Goal: Task Accomplishment & Management: Complete application form

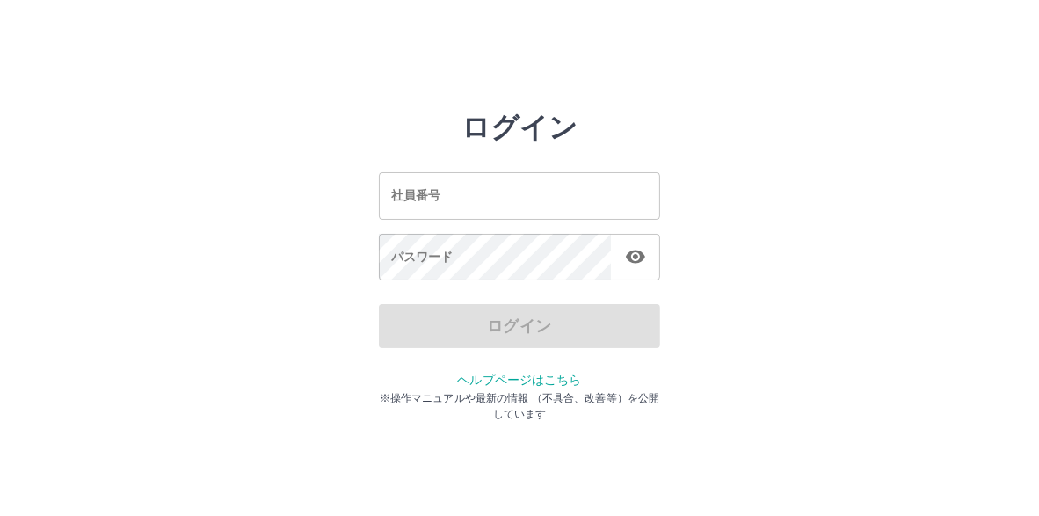
click at [445, 198] on input "社員番号" at bounding box center [519, 195] width 281 height 47
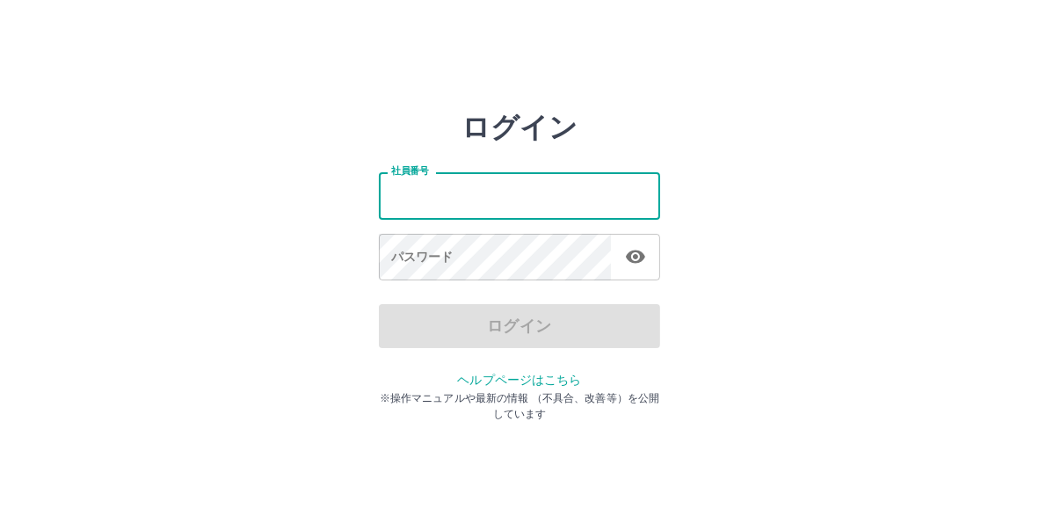
type input "*******"
drag, startPoint x: 439, startPoint y: 194, endPoint x: 378, endPoint y: 194, distance: 61.5
click at [379, 194] on input "*******" at bounding box center [519, 195] width 281 height 47
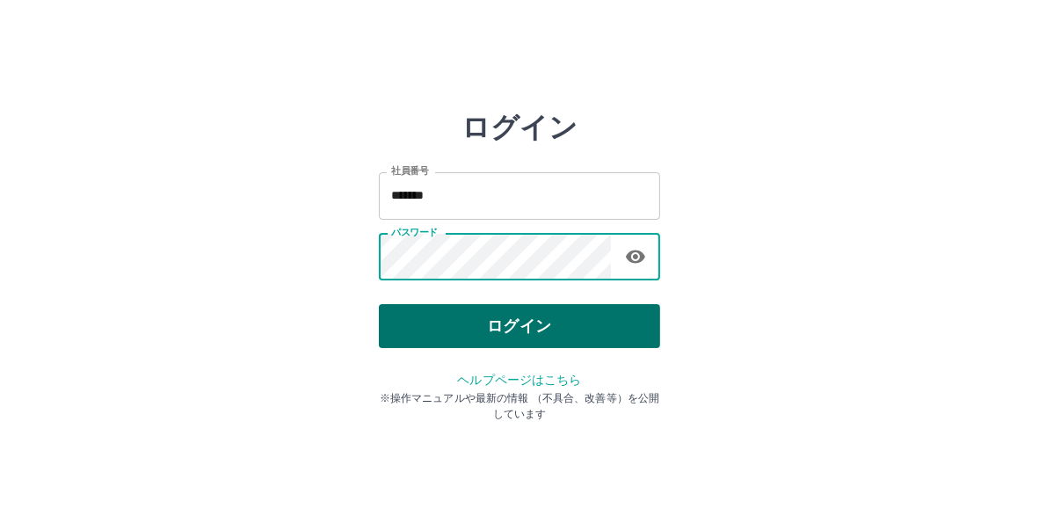
click at [489, 322] on button "ログイン" at bounding box center [519, 326] width 281 height 44
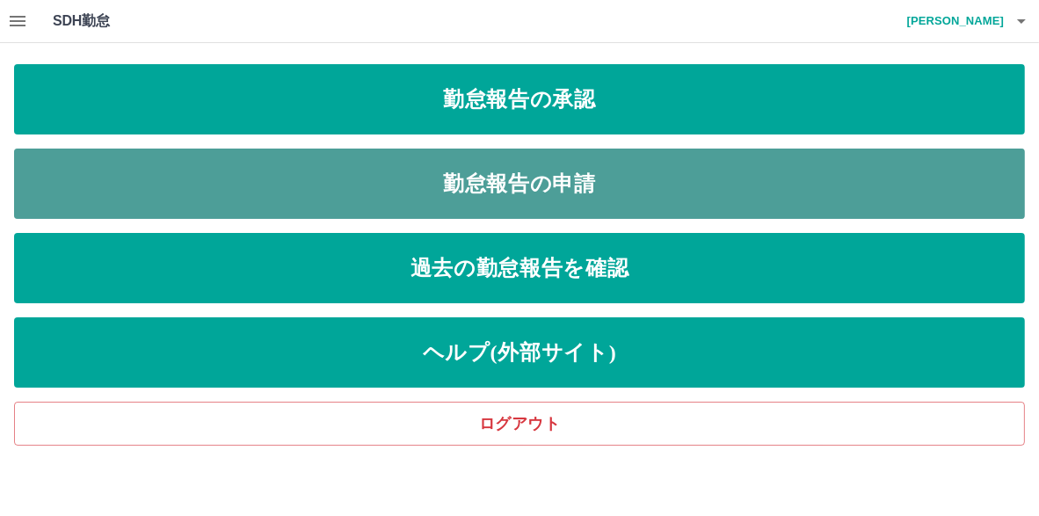
click at [448, 176] on link "勤怠報告の申請" at bounding box center [519, 183] width 1010 height 70
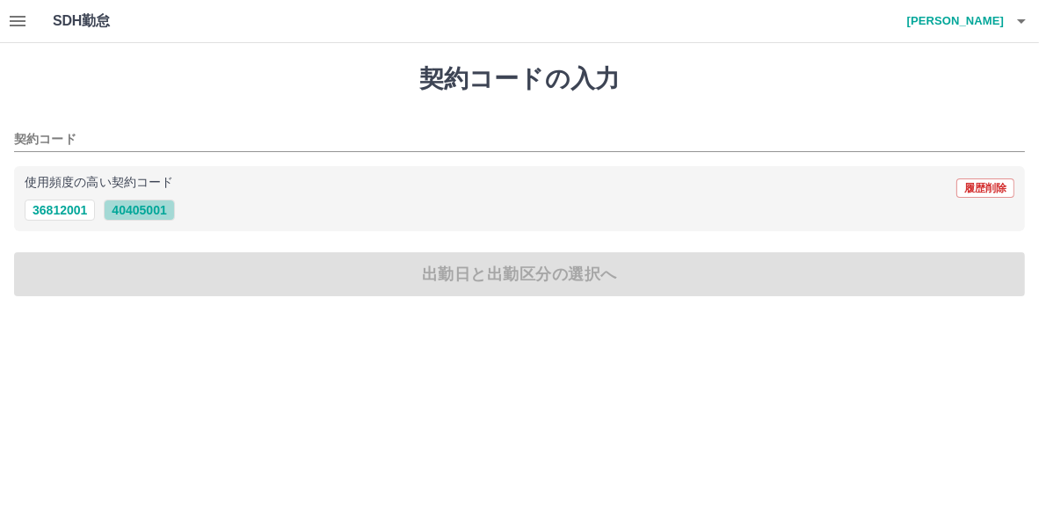
click at [130, 213] on button "40405001" at bounding box center [139, 209] width 70 height 21
type input "********"
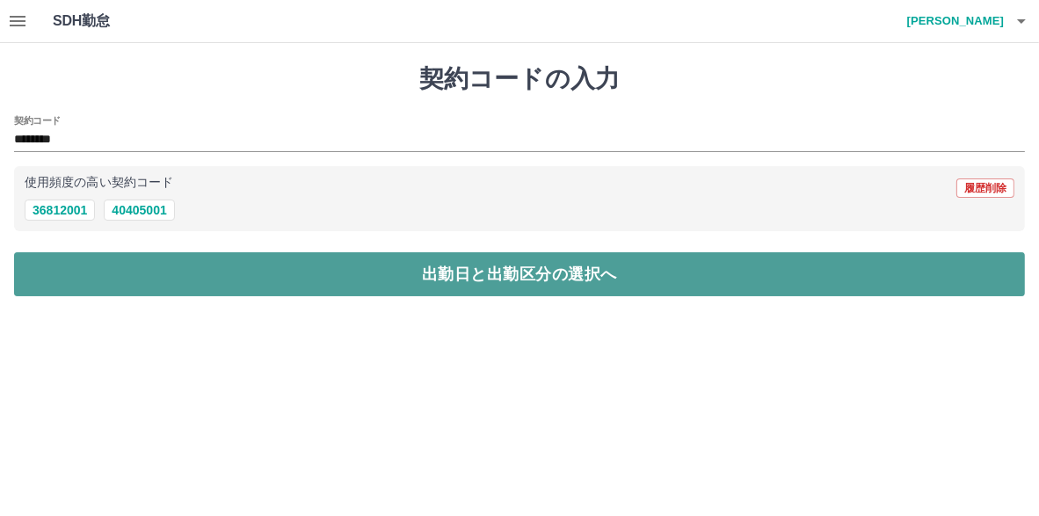
click at [506, 281] on button "出勤日と出勤区分の選択へ" at bounding box center [519, 274] width 1010 height 44
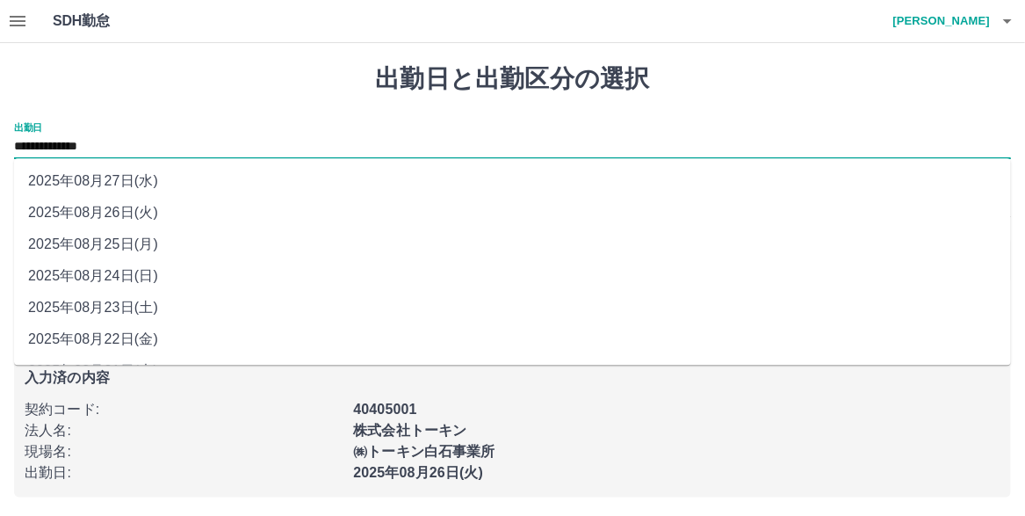
click at [112, 146] on input "**********" at bounding box center [512, 147] width 997 height 22
click at [116, 187] on li "2025年08月27日(水)" at bounding box center [512, 181] width 997 height 32
type input "**********"
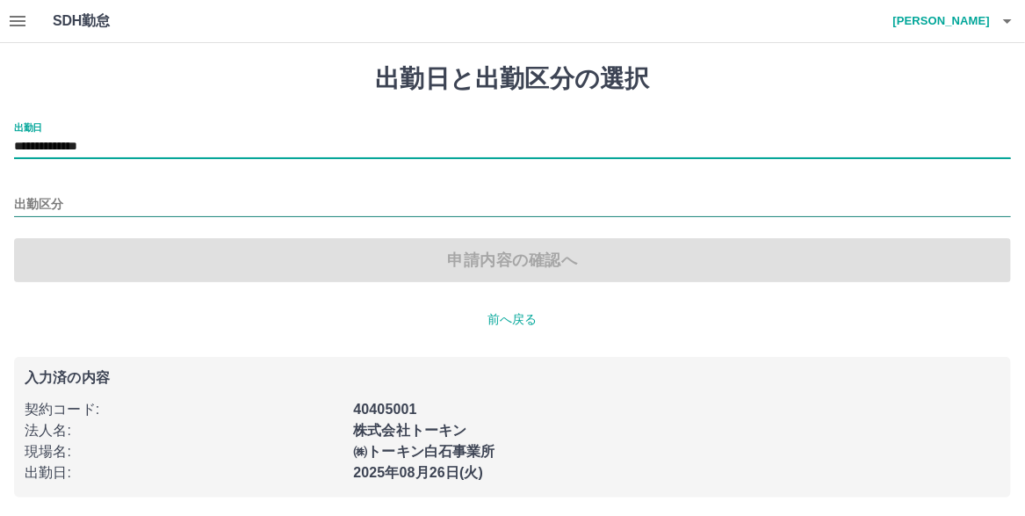
click at [74, 204] on input "出勤区分" at bounding box center [512, 205] width 997 height 22
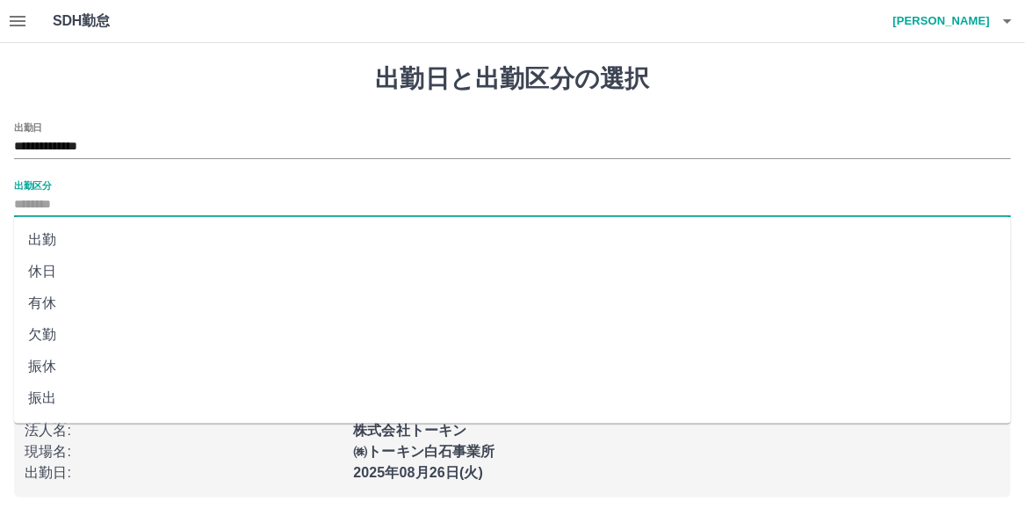
click at [58, 313] on li "有休" at bounding box center [512, 303] width 997 height 32
type input "**"
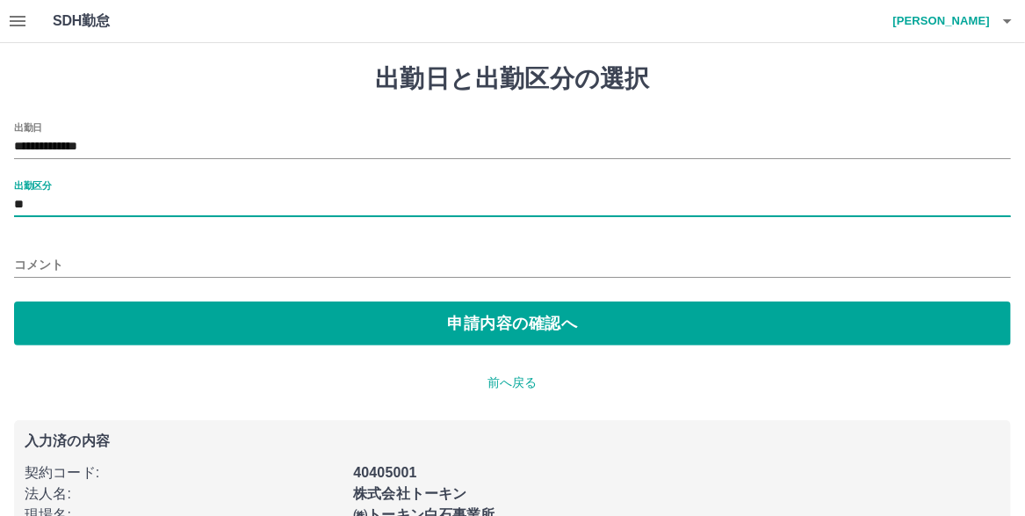
click at [80, 264] on input "コメント" at bounding box center [512, 264] width 997 height 25
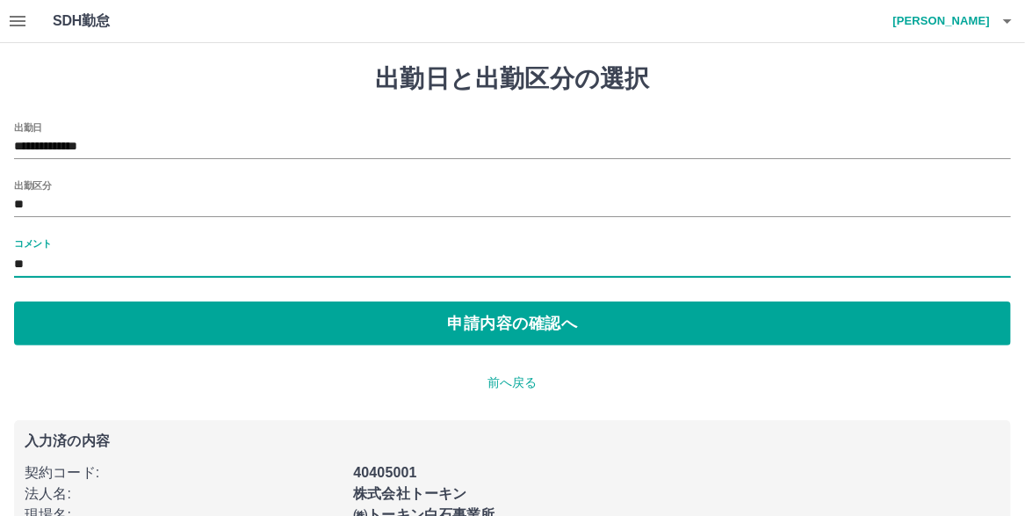
type input "*"
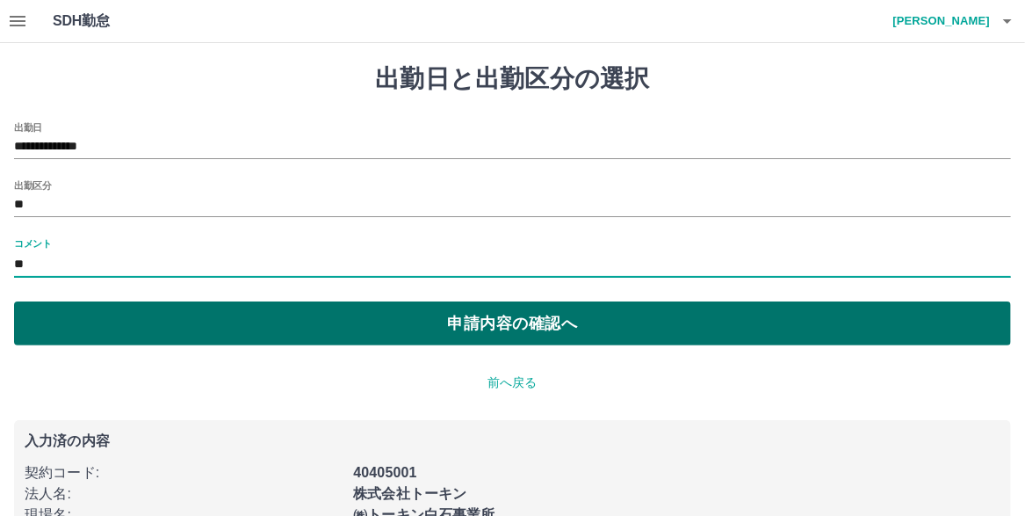
type input "**"
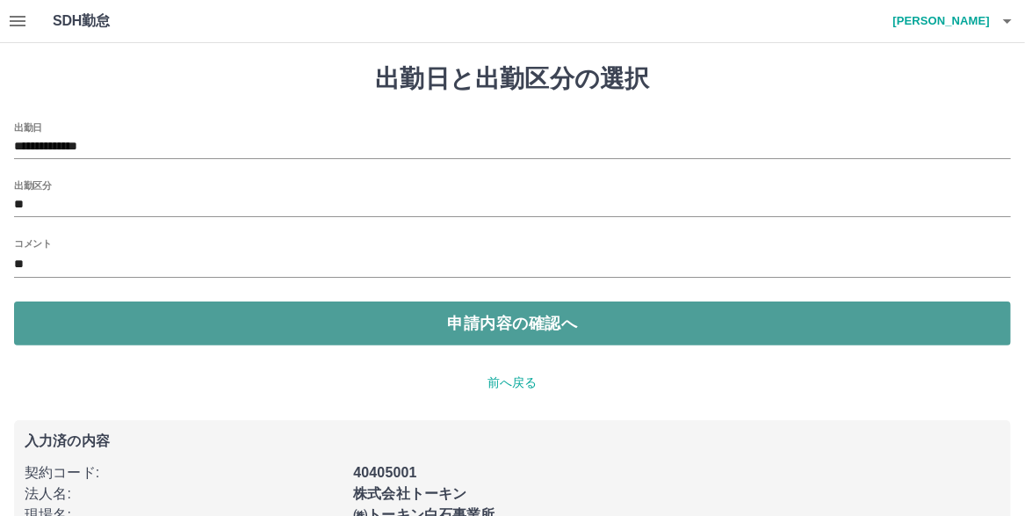
click at [486, 326] on button "申請内容の確認へ" at bounding box center [512, 323] width 997 height 44
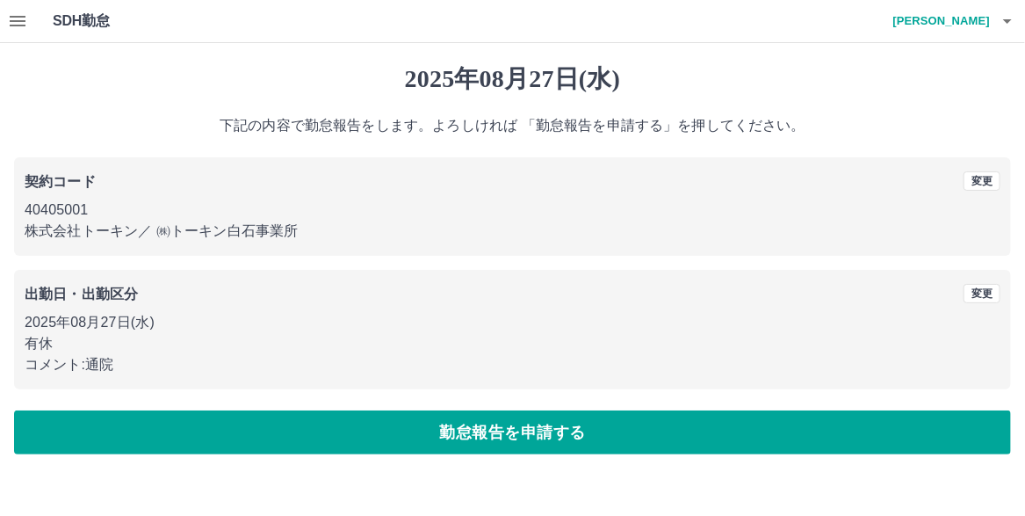
scroll to position [1, 0]
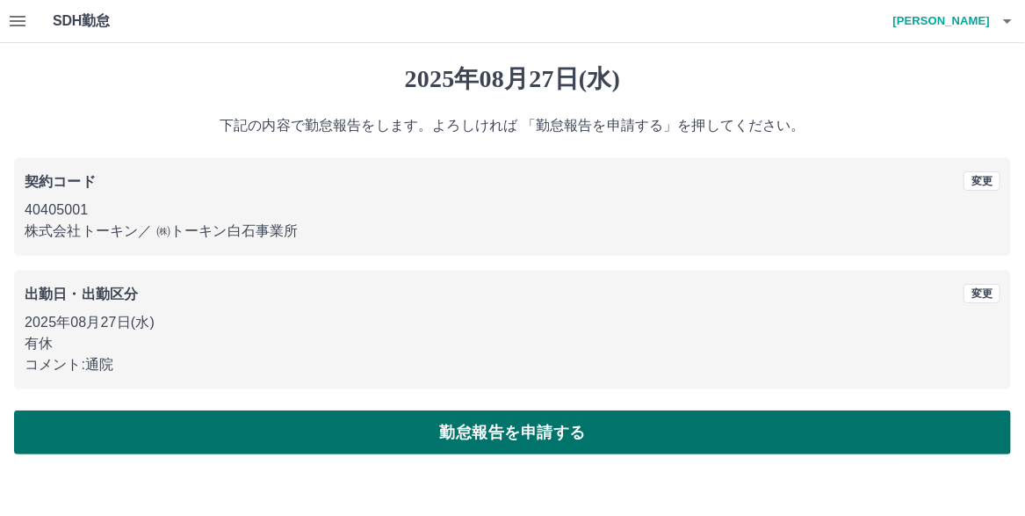
click at [497, 454] on button "勤怠報告を申請する" at bounding box center [512, 432] width 997 height 44
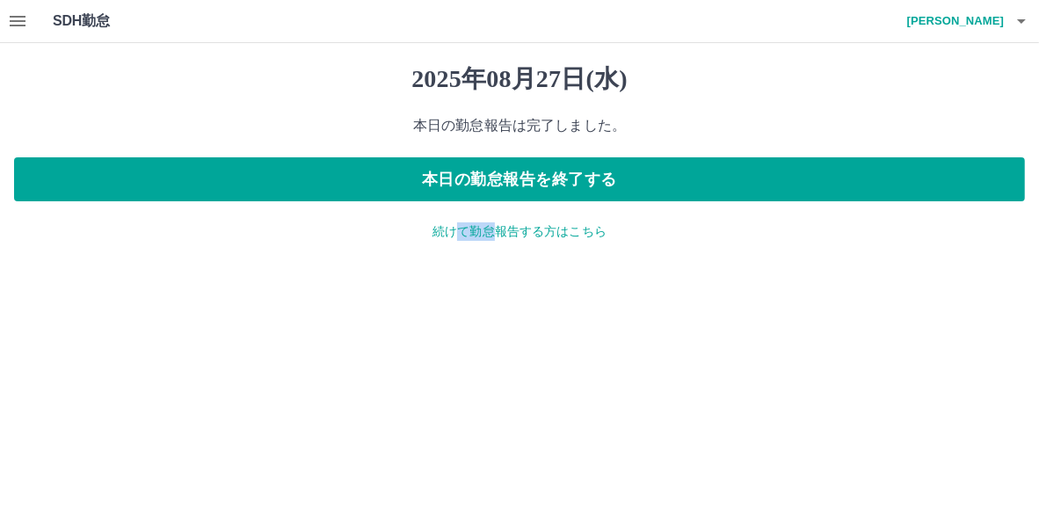
drag, startPoint x: 490, startPoint y: 467, endPoint x: 446, endPoint y: 374, distance: 102.2
click at [446, 262] on html "SDH勤怠 市川　広 2025年08月27日(水) 本日の勤怠報告は完了しました。 本日の勤怠報告を終了する 続けて勤怠報告する方はこちら SDH勤怠" at bounding box center [519, 131] width 1039 height 262
click at [146, 131] on p "本日の勤怠報告は完了しました。" at bounding box center [519, 125] width 1010 height 21
click at [19, 22] on icon "button" at bounding box center [17, 21] width 21 height 21
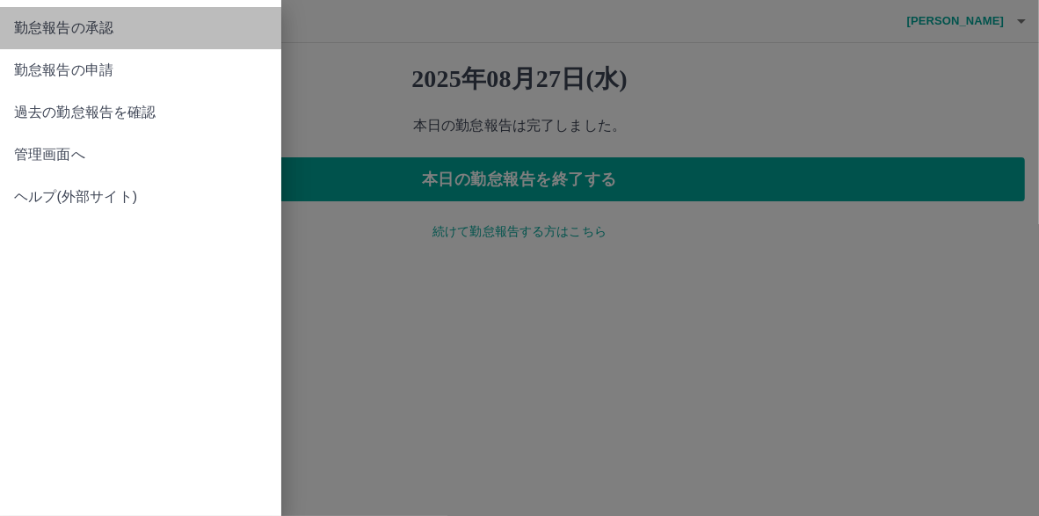
click at [96, 33] on span "勤怠報告の承認" at bounding box center [140, 28] width 253 height 21
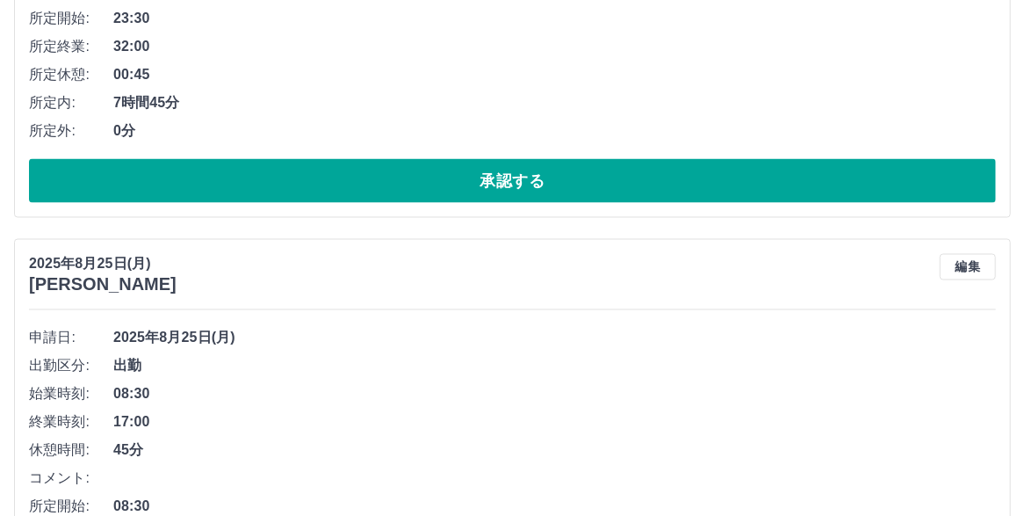
scroll to position [3778, 0]
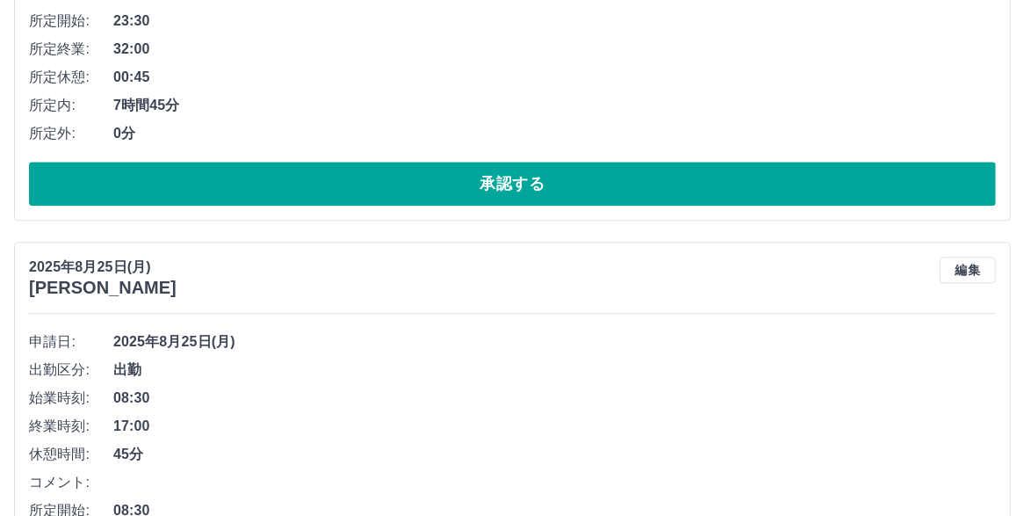
scroll to position [4281, 0]
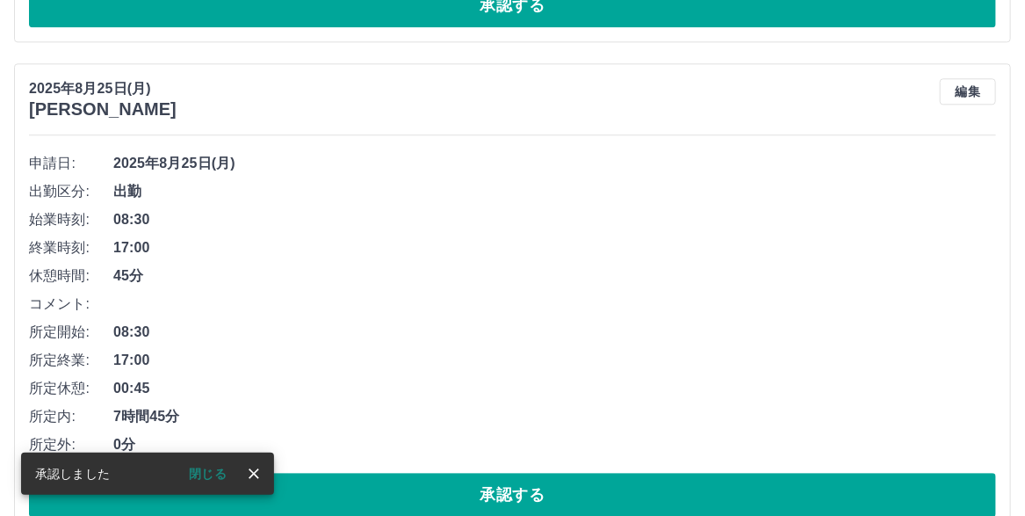
scroll to position [4520, 0]
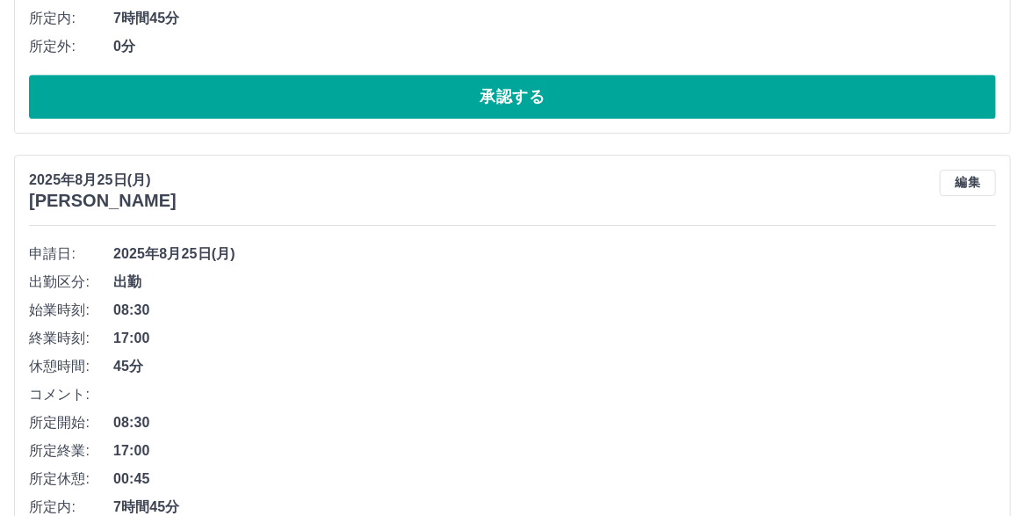
scroll to position [4848, 0]
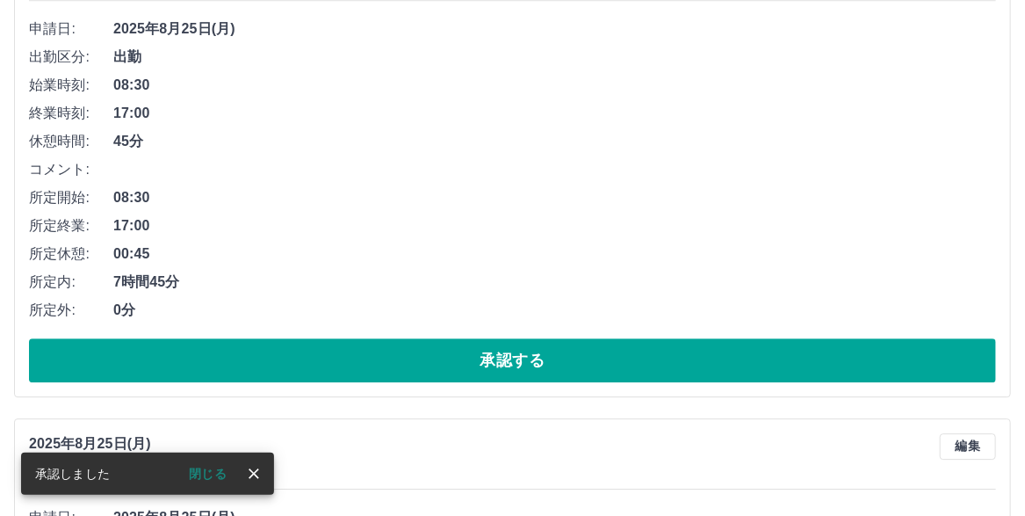
scroll to position [4649, 0]
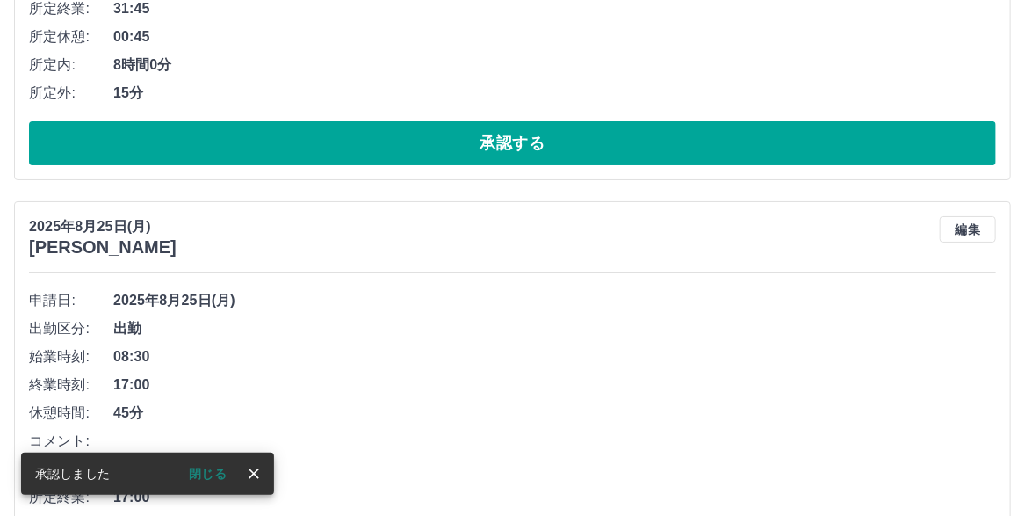
scroll to position [4712, 0]
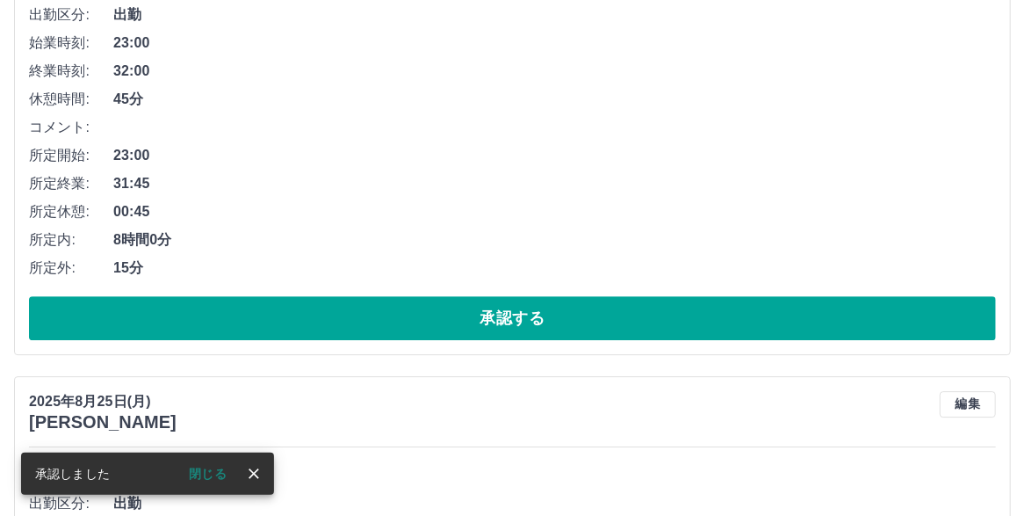
scroll to position [4688, 0]
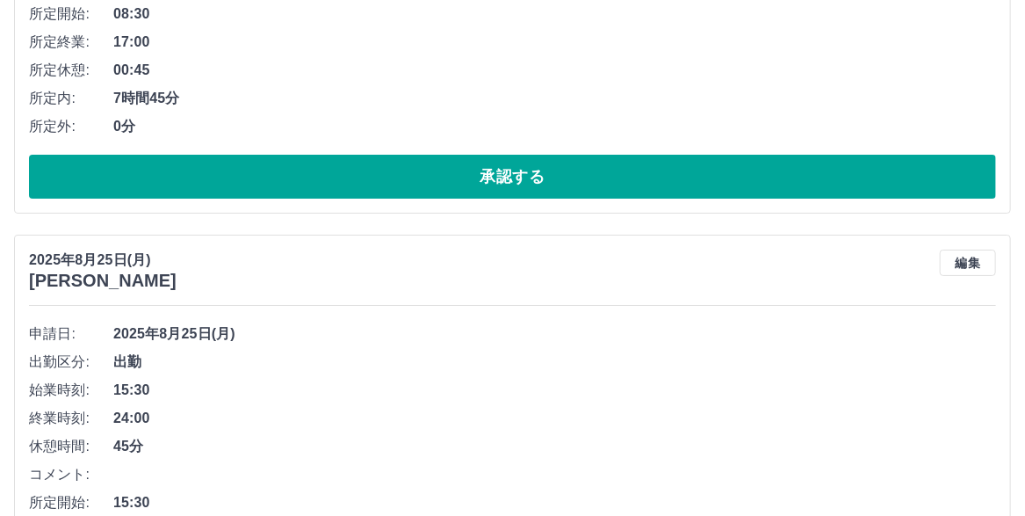
scroll to position [5280, 0]
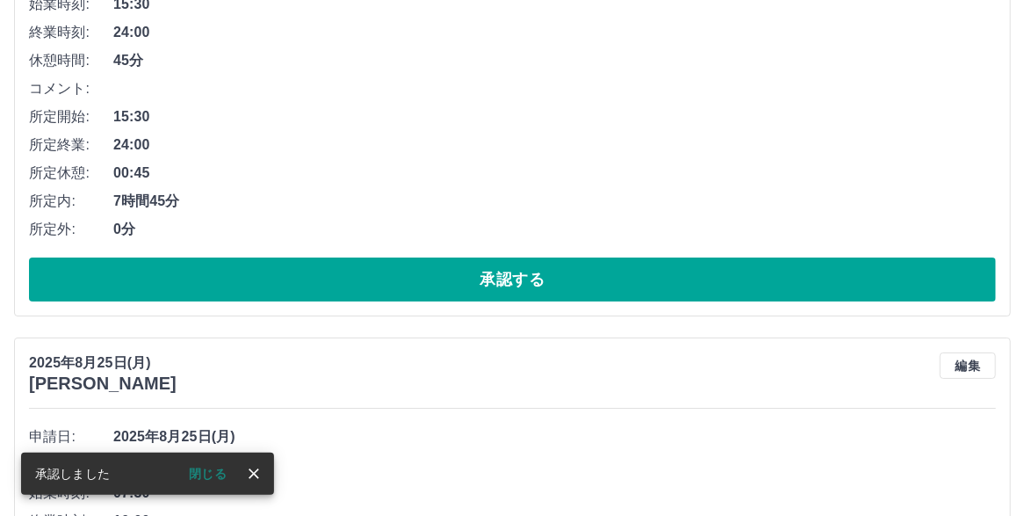
scroll to position [5168, 0]
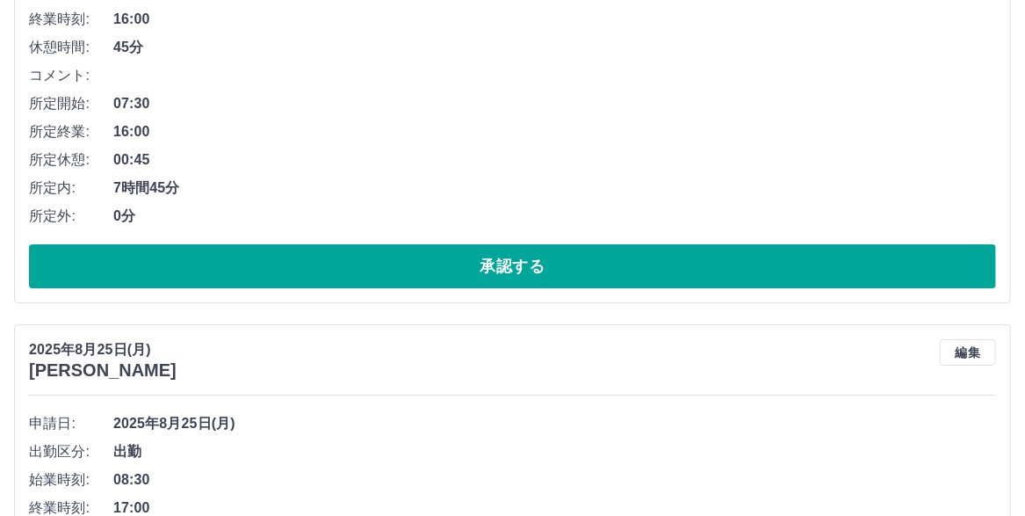
scroll to position [5144, 0]
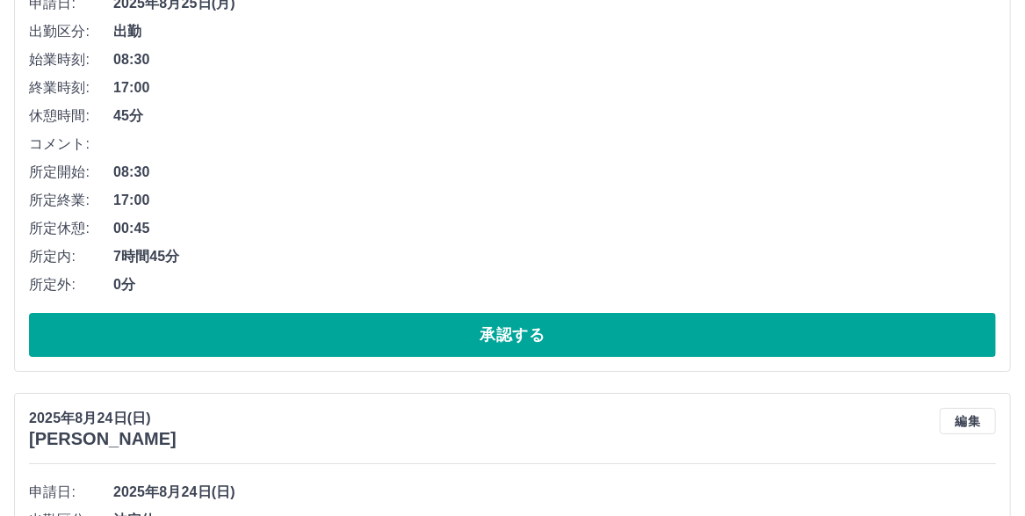
scroll to position [5296, 0]
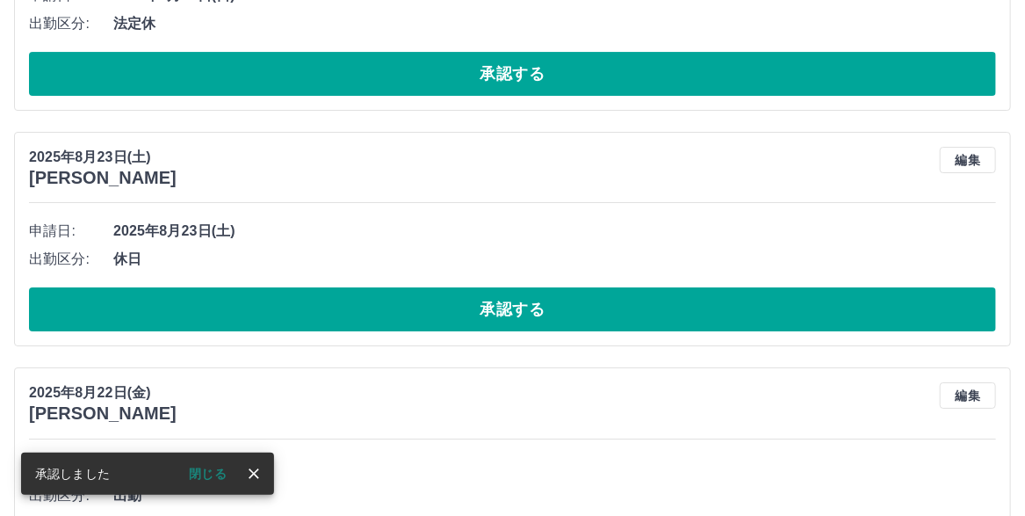
scroll to position [5184, 0]
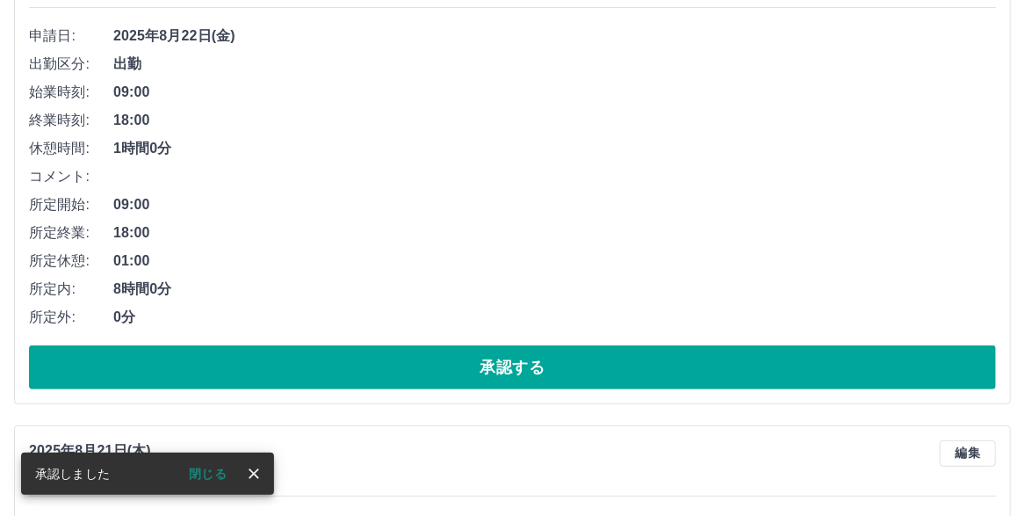
scroll to position [5600, 0]
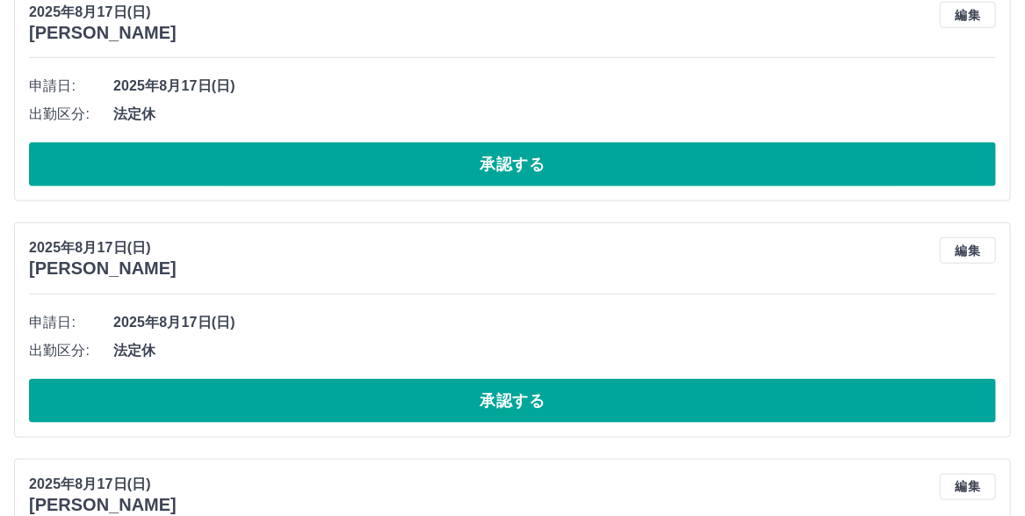
scroll to position [8651, 0]
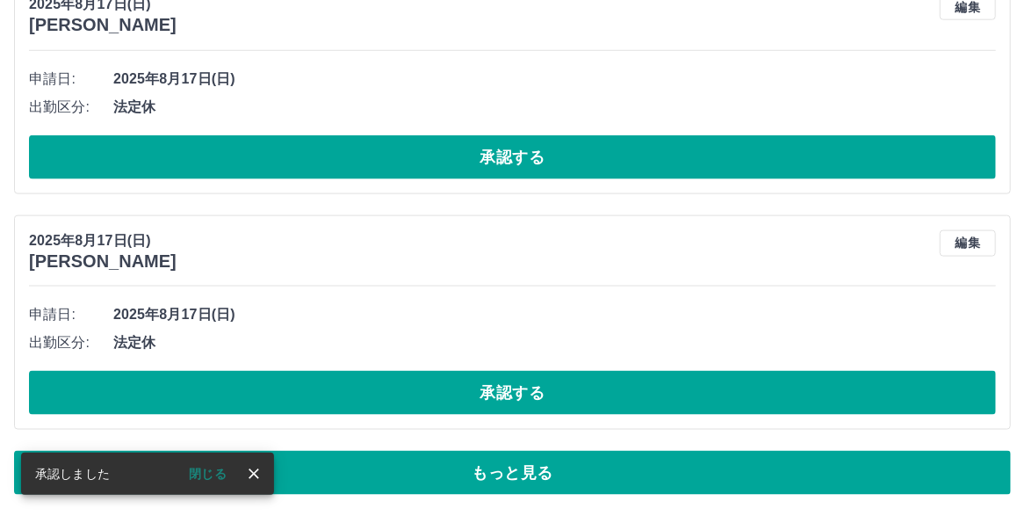
scroll to position [8928, 0]
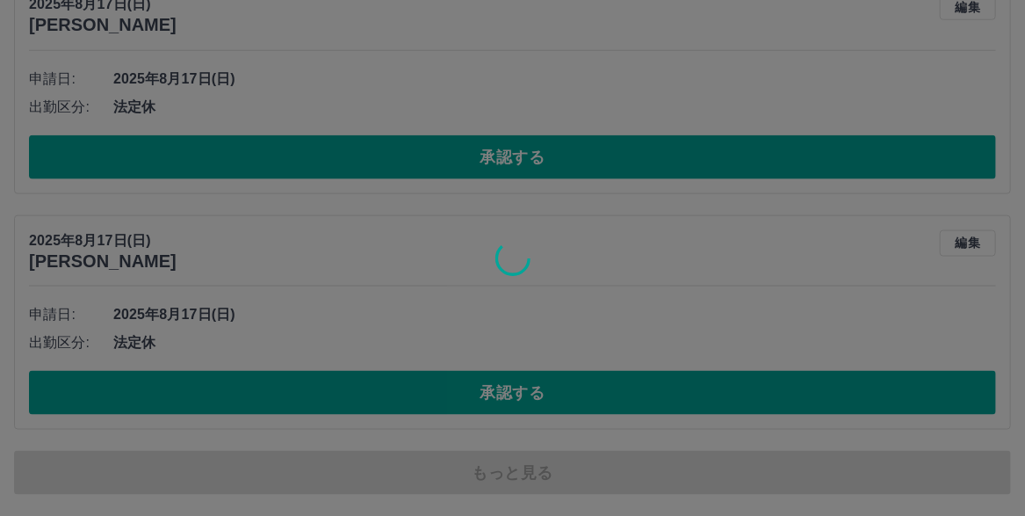
scroll to position [9029, 0]
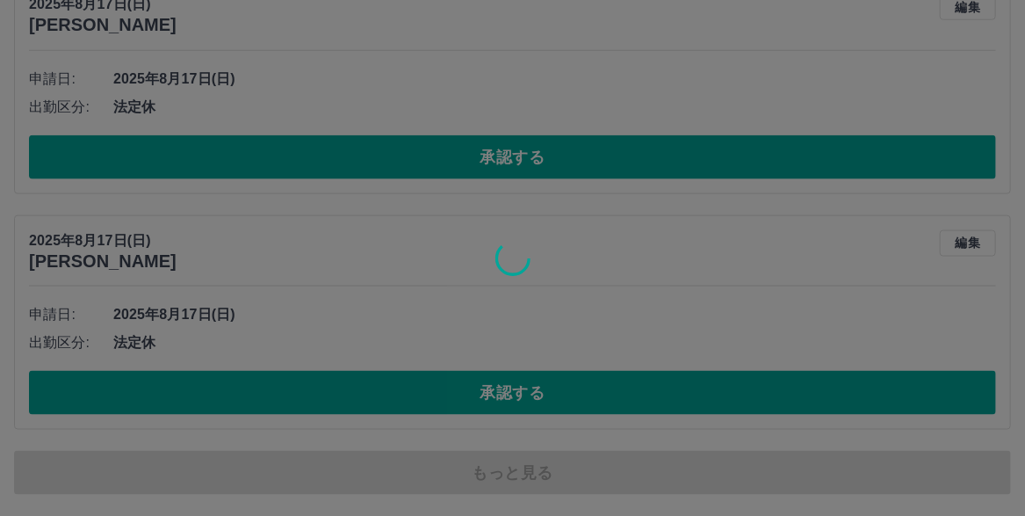
scroll to position [8966, 0]
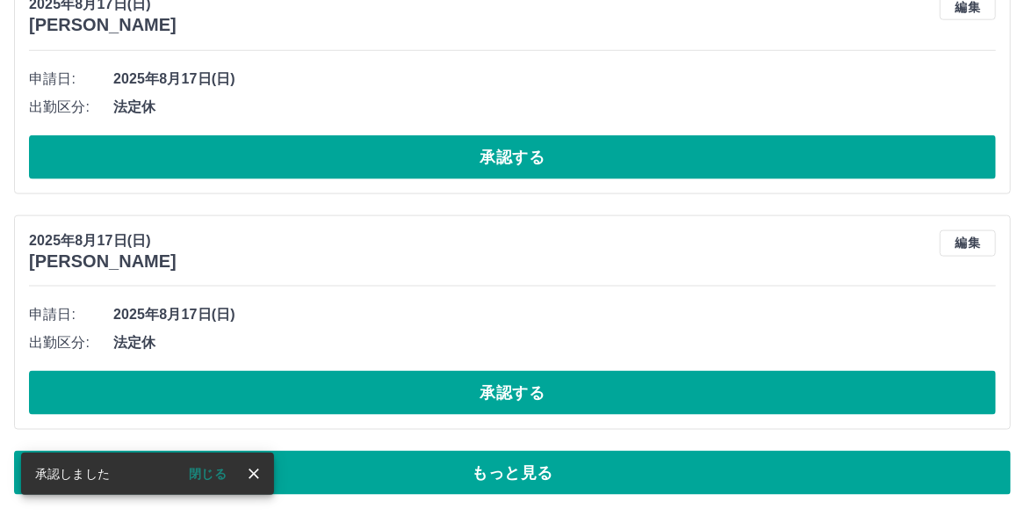
scroll to position [8979, 0]
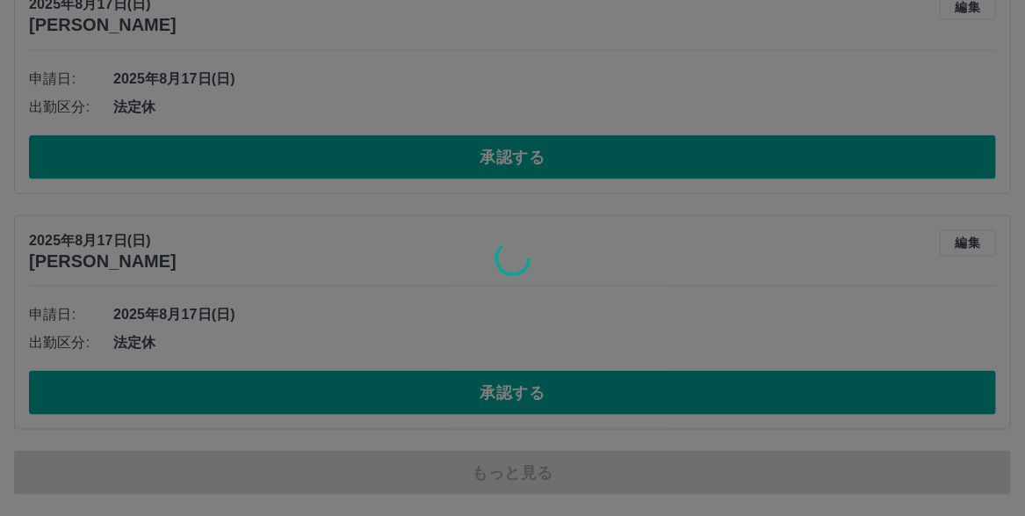
scroll to position [8992, 0]
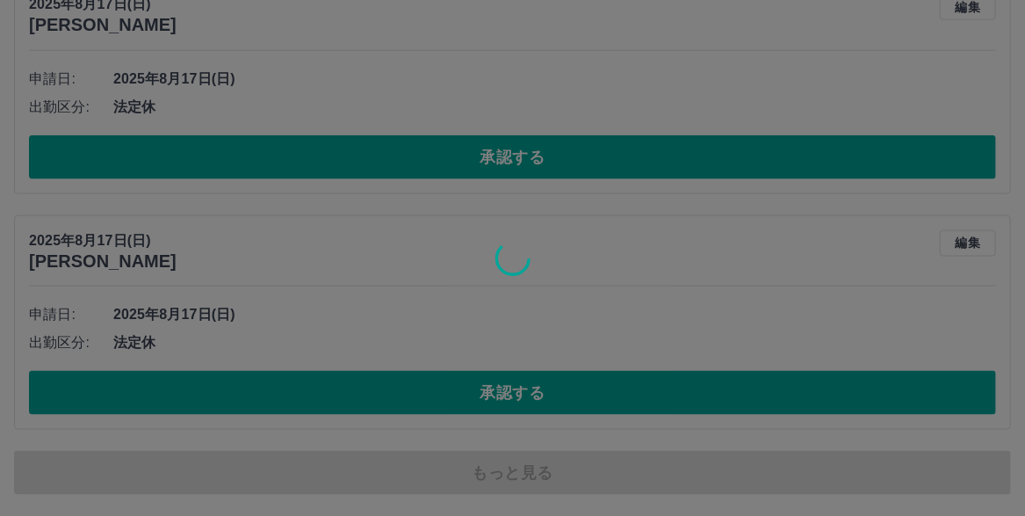
scroll to position [9004, 0]
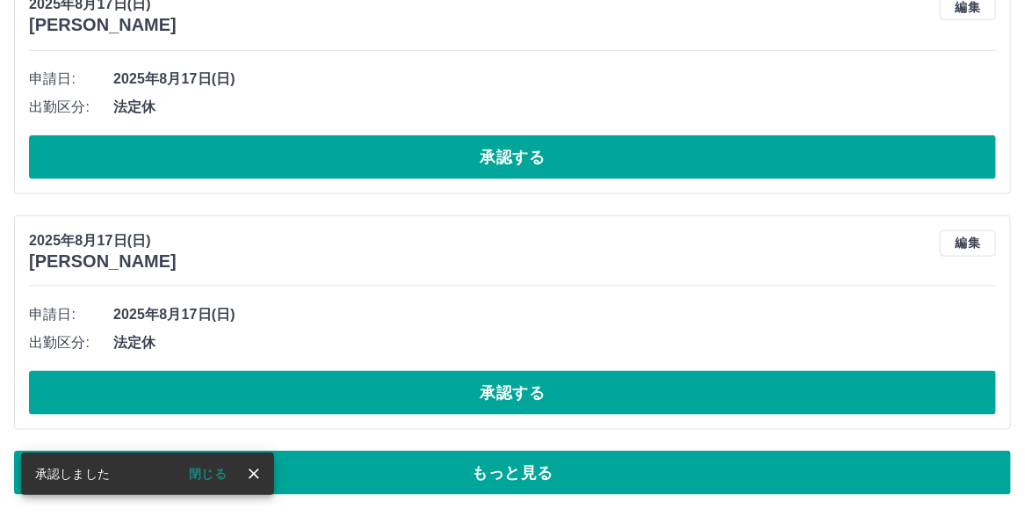
scroll to position [8955, 0]
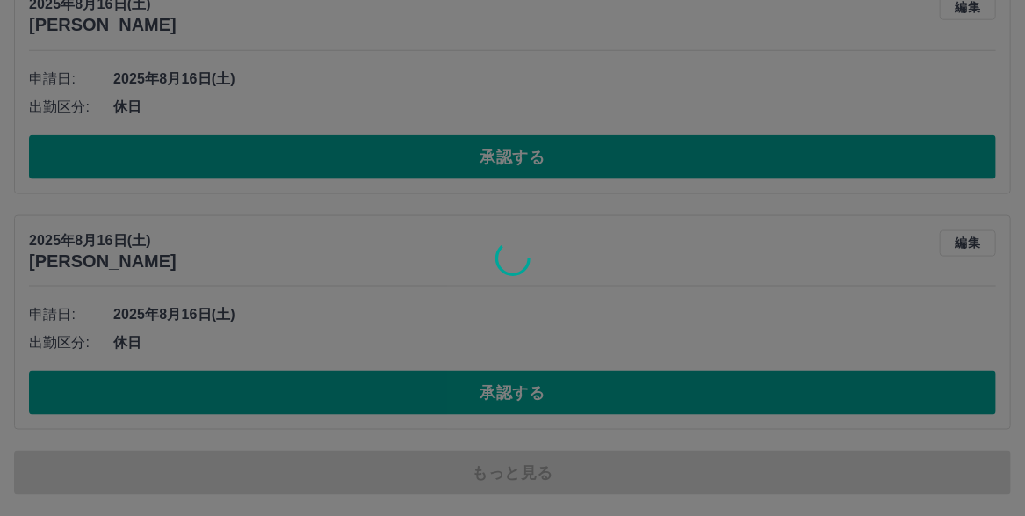
scroll to position [9005, 0]
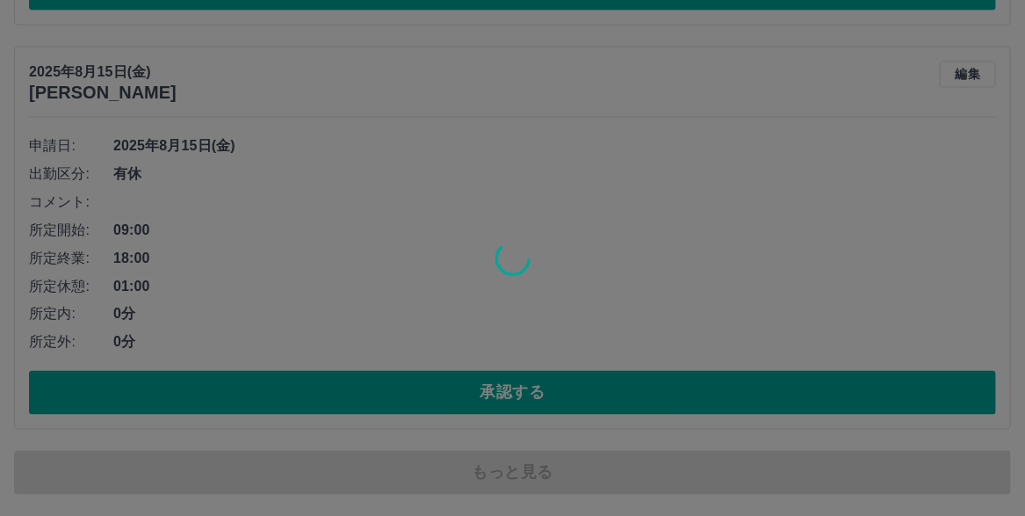
scroll to position [8930, 0]
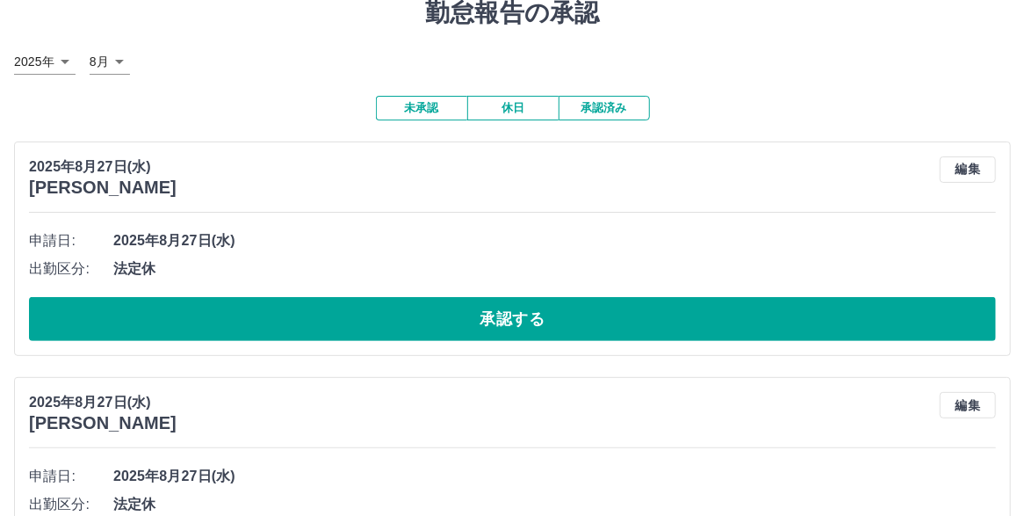
scroll to position [0, 0]
